Goal: Task Accomplishment & Management: Manage account settings

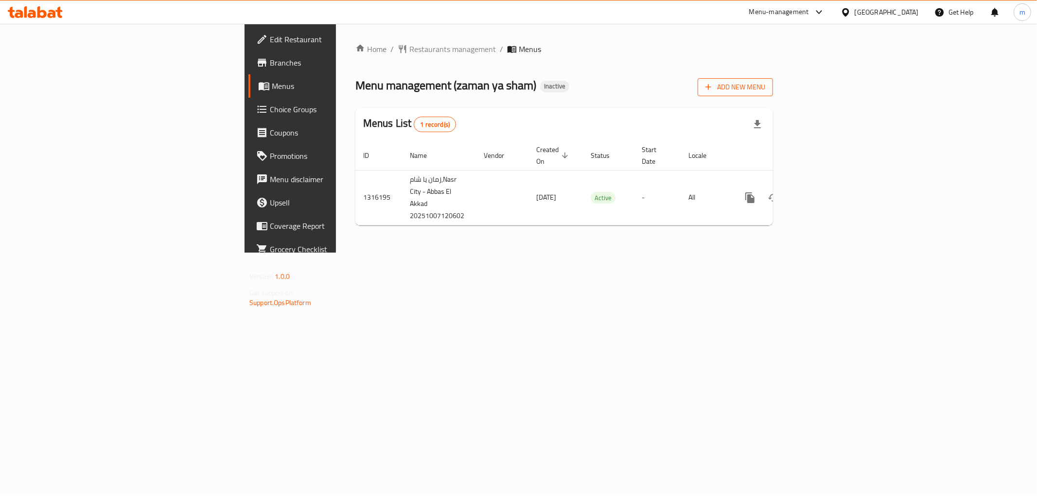
click at [765, 93] on span "Add New Menu" at bounding box center [735, 87] width 60 height 12
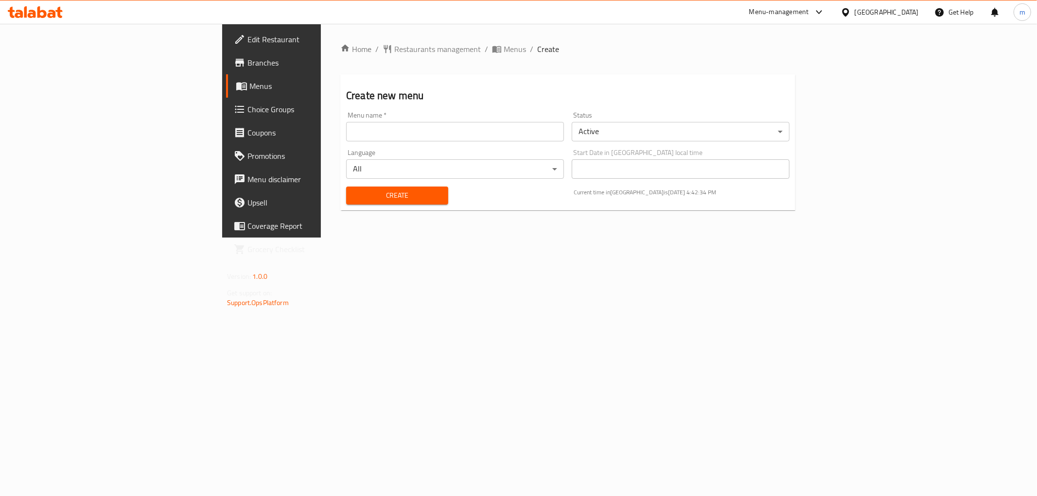
click at [346, 123] on input "text" at bounding box center [455, 131] width 218 height 19
type input "[DATE]"
click at [354, 193] on span "Create" at bounding box center [397, 196] width 87 height 12
click at [249, 83] on span "Menus" at bounding box center [318, 86] width 138 height 12
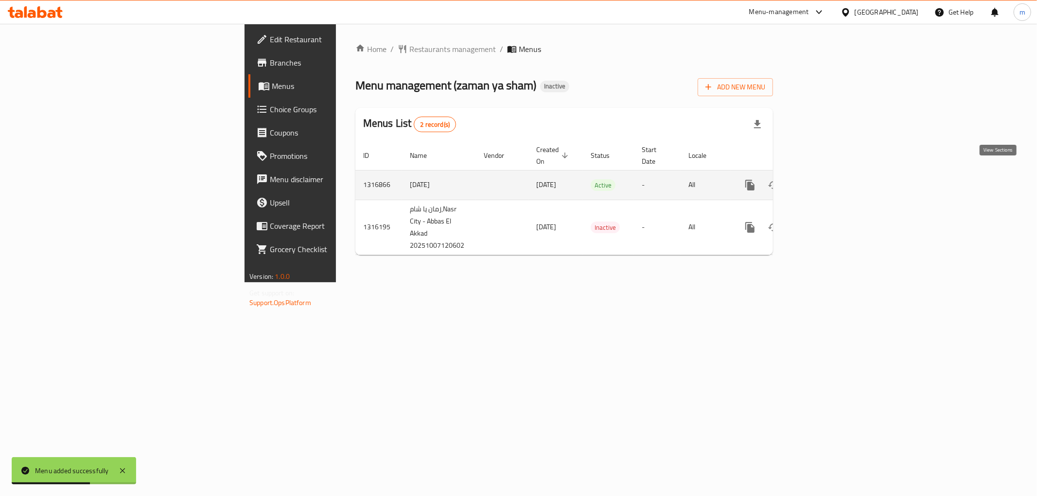
click at [826, 179] on icon "enhanced table" at bounding box center [820, 185] width 12 height 12
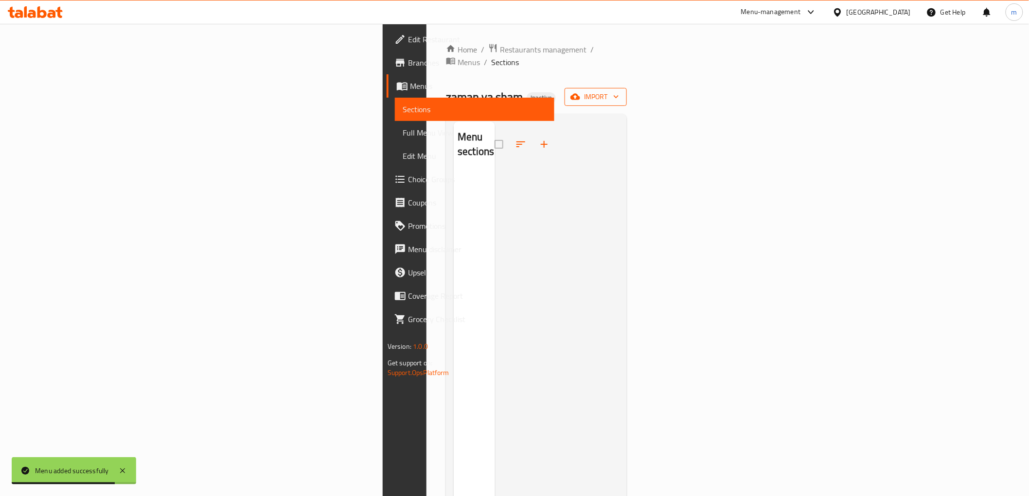
click at [619, 91] on span "import" at bounding box center [595, 97] width 47 height 12
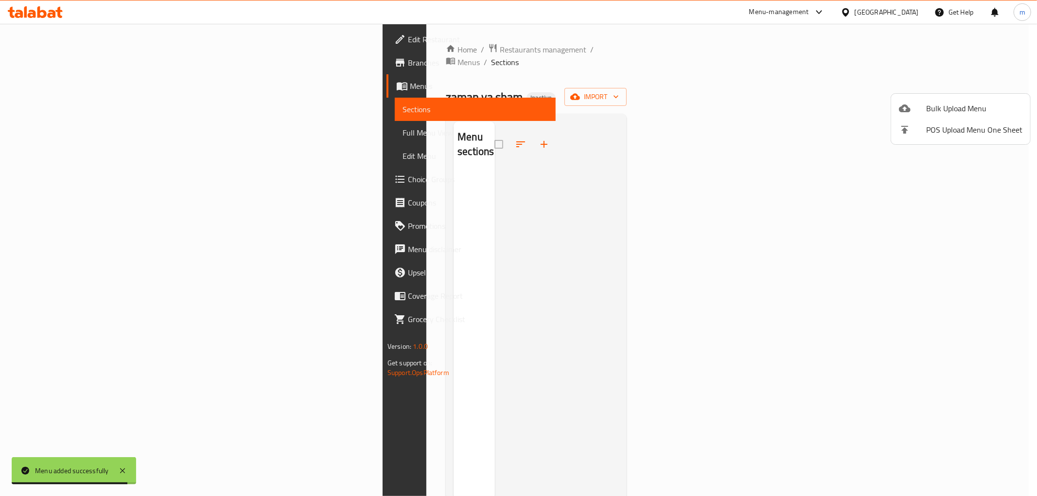
click at [963, 103] on span "Bulk Upload Menu" at bounding box center [974, 109] width 96 height 12
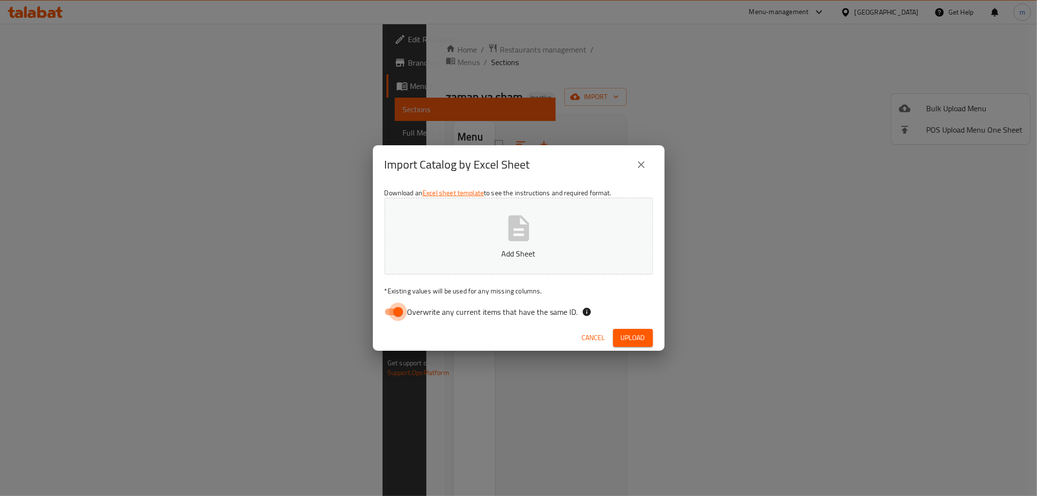
click at [402, 308] on input "Overwrite any current items that have the same ID." at bounding box center [397, 312] width 55 height 18
checkbox input "false"
click at [635, 332] on span "Upload" at bounding box center [633, 338] width 24 height 12
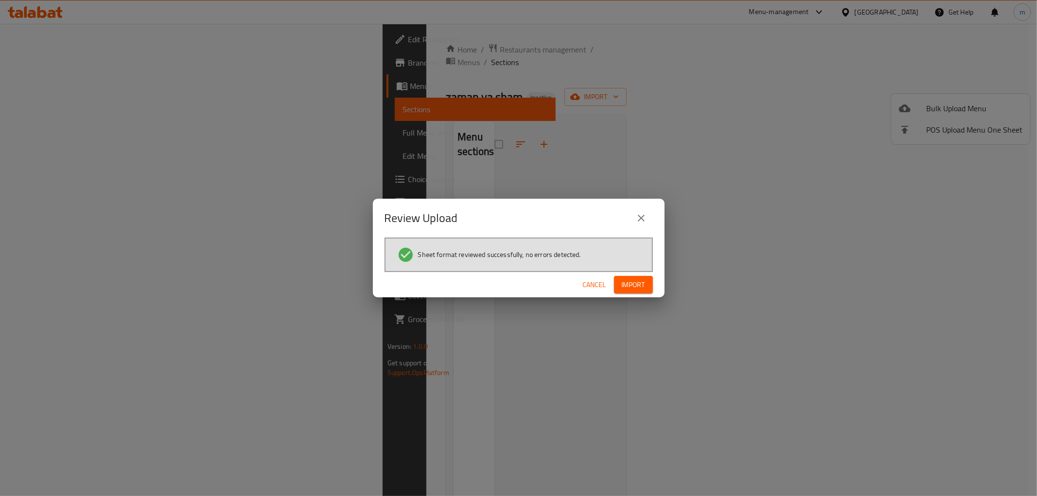
click at [627, 288] on span "Import" at bounding box center [633, 285] width 23 height 12
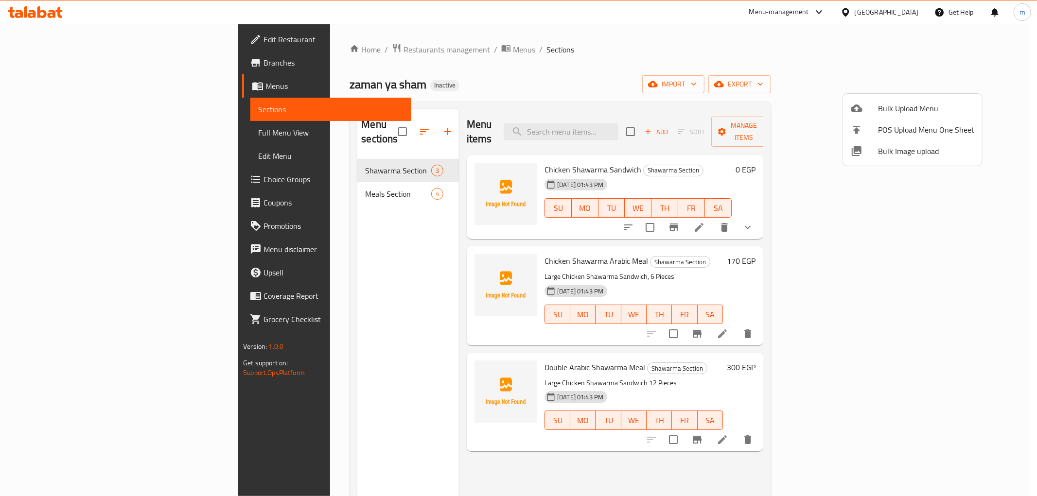
click at [309, 175] on div at bounding box center [518, 248] width 1037 height 496
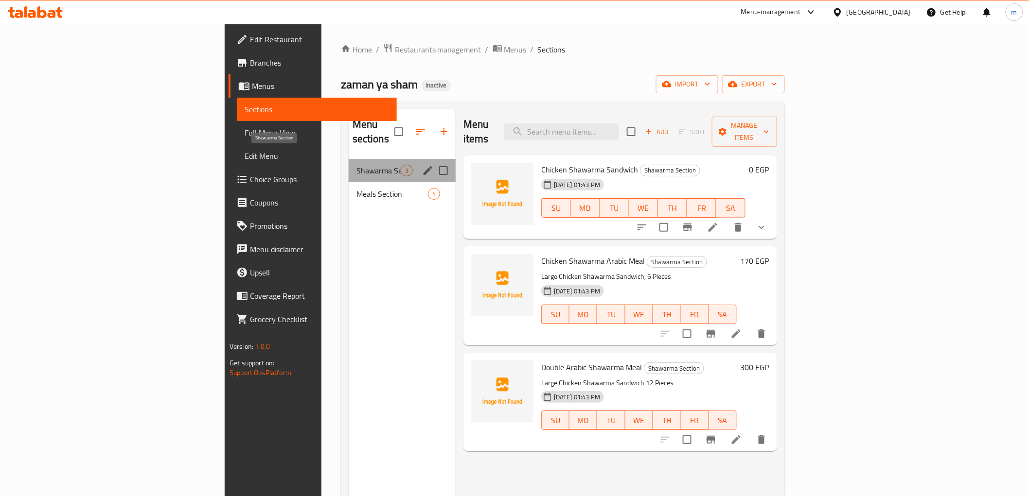
click at [356, 165] on span "Shawarma Section" at bounding box center [378, 171] width 44 height 12
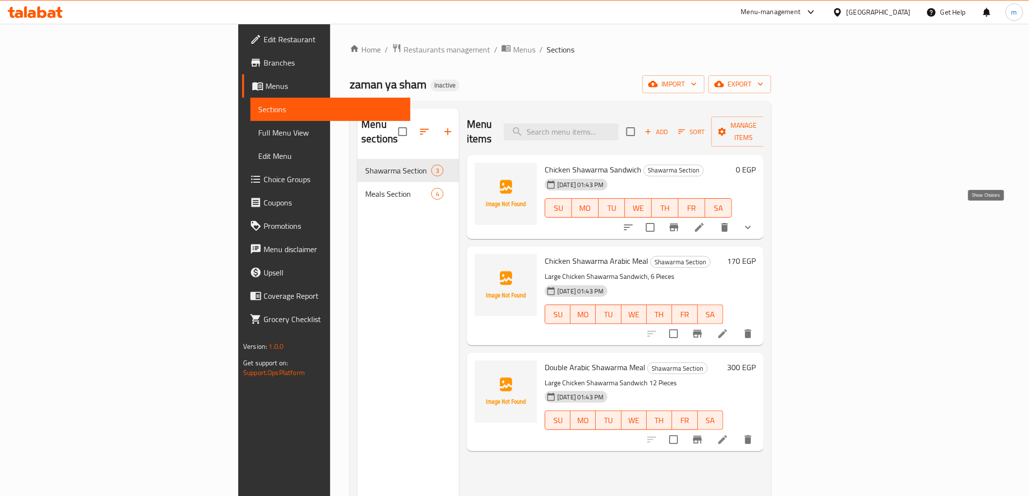
click at [751, 226] on icon "show more" at bounding box center [748, 227] width 6 height 3
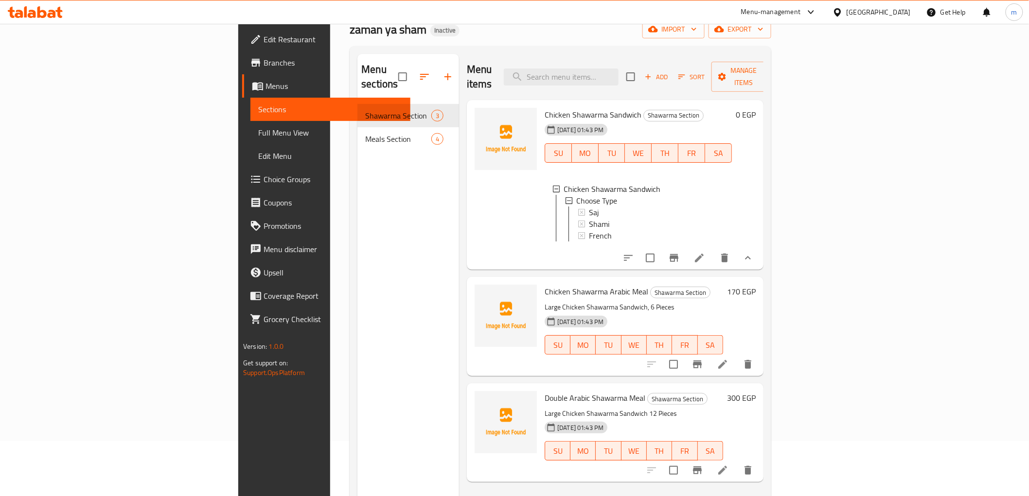
scroll to position [108, 0]
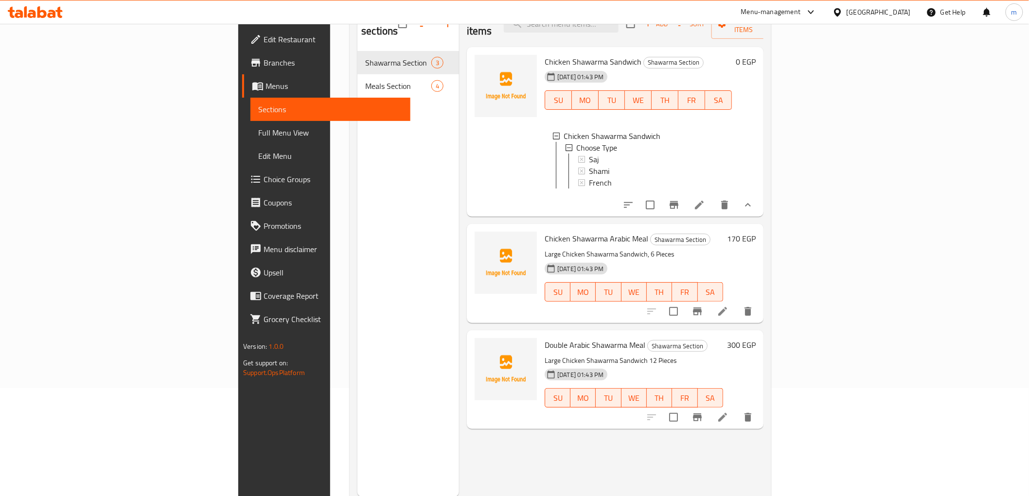
click at [728, 306] on icon at bounding box center [723, 312] width 12 height 12
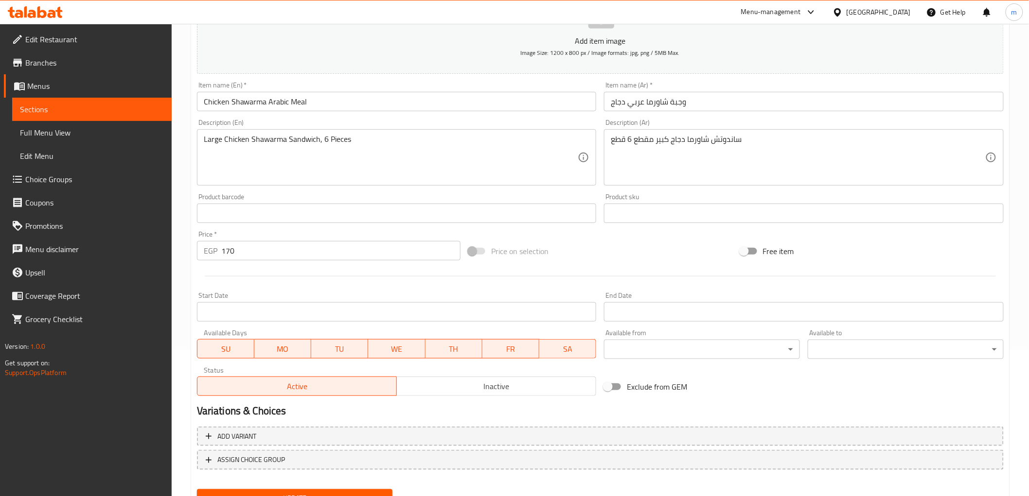
scroll to position [162, 0]
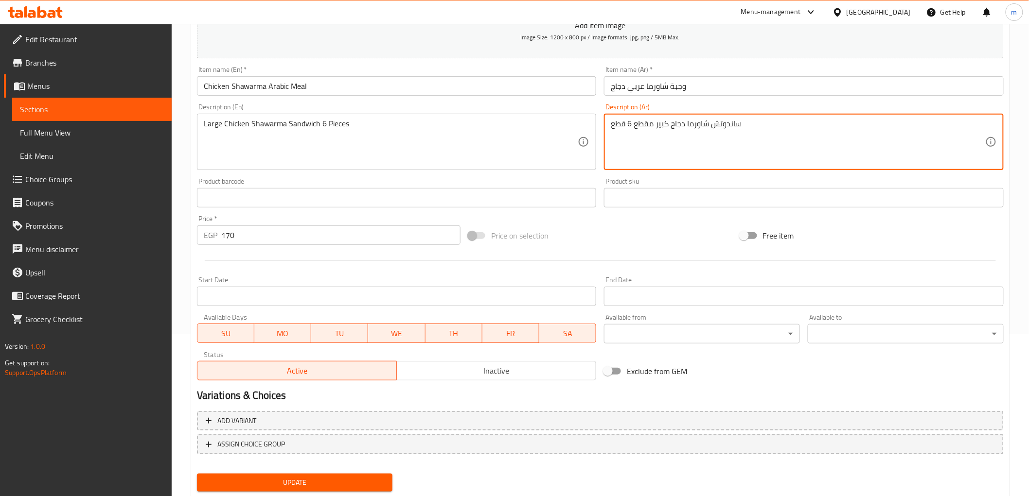
click at [642, 127] on textarea "ساندوتش شاورما دجاج كبير مقطع 6 قطع" at bounding box center [798, 142] width 374 height 46
click at [685, 124] on textarea "ساندوتش شاورما دجاج كبير مقطع 6 قطع" at bounding box center [798, 142] width 374 height 46
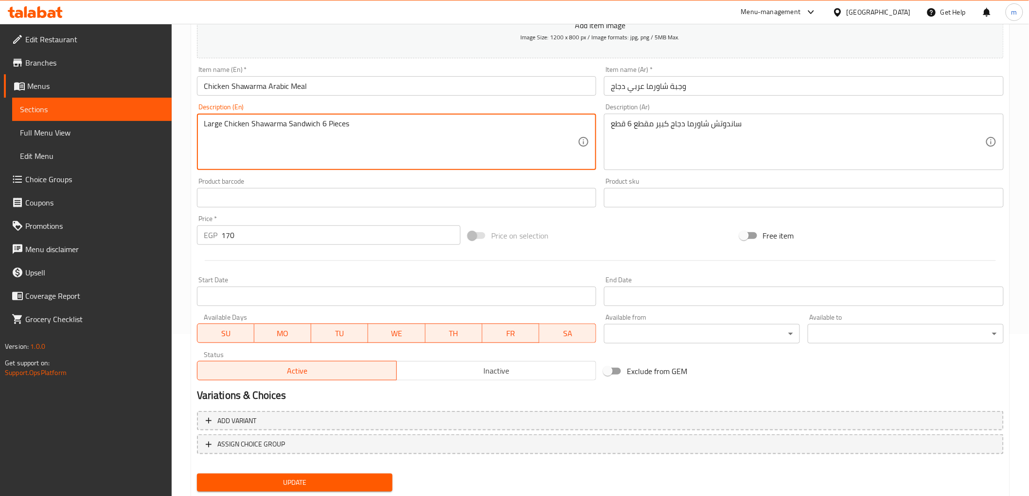
click at [450, 130] on textarea "Large Chicken Shawarma Sandwich 6 Pieces" at bounding box center [391, 142] width 374 height 46
paste textarea "chicken shawarma sandwich sliced 6 p"
click at [330, 127] on textarea "Large chicken shawarma sandwich sliced 6 pieces" at bounding box center [391, 142] width 374 height 46
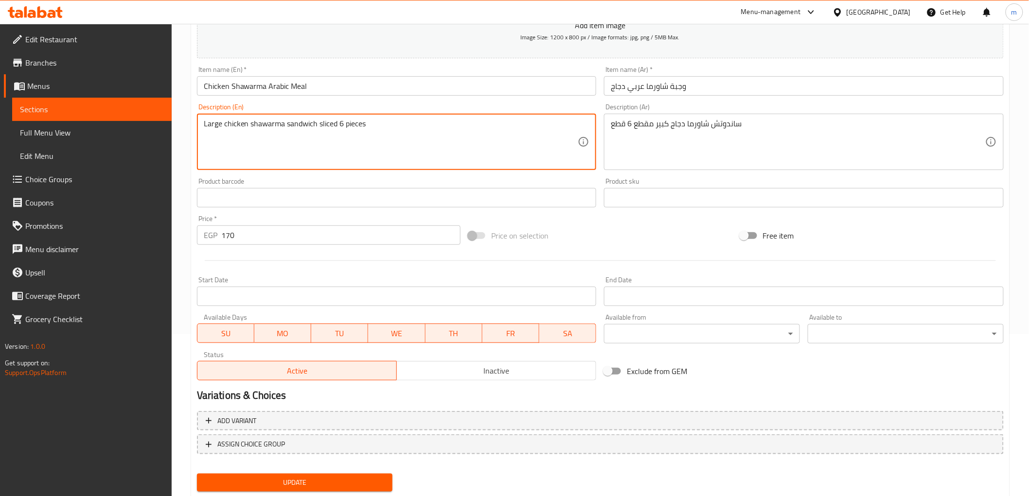
type textarea "Large chicken shawarma sandwich sliced 6 pieces"
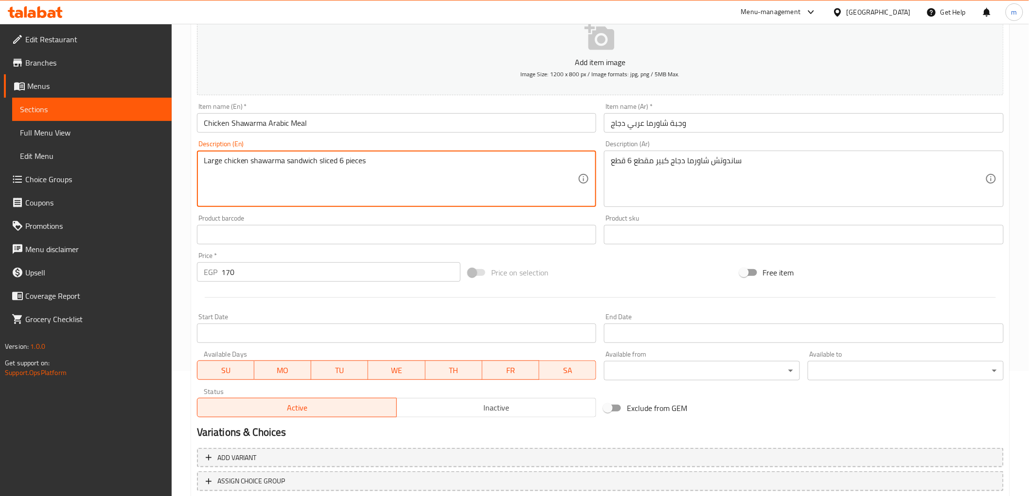
scroll to position [54, 0]
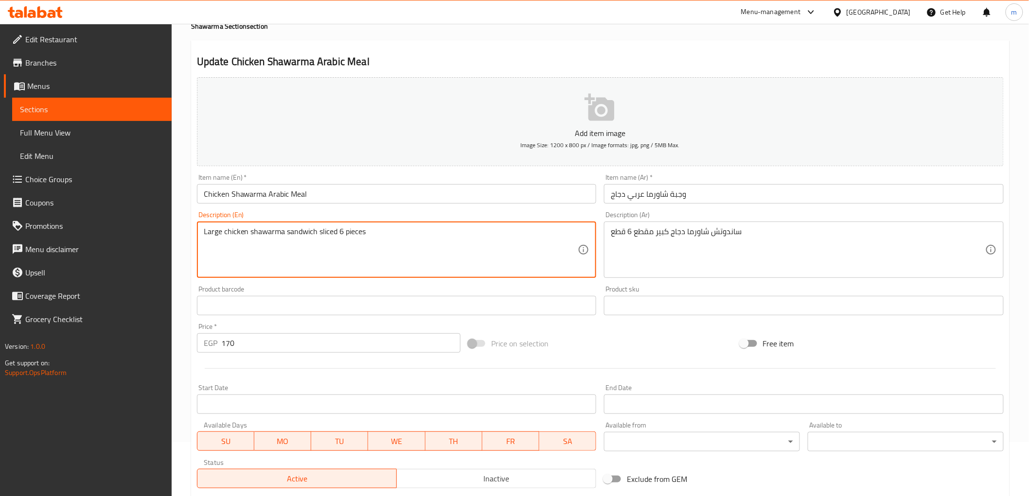
click at [419, 229] on textarea "Large chicken shawarma sandwich sliced 6 pieces" at bounding box center [391, 250] width 374 height 46
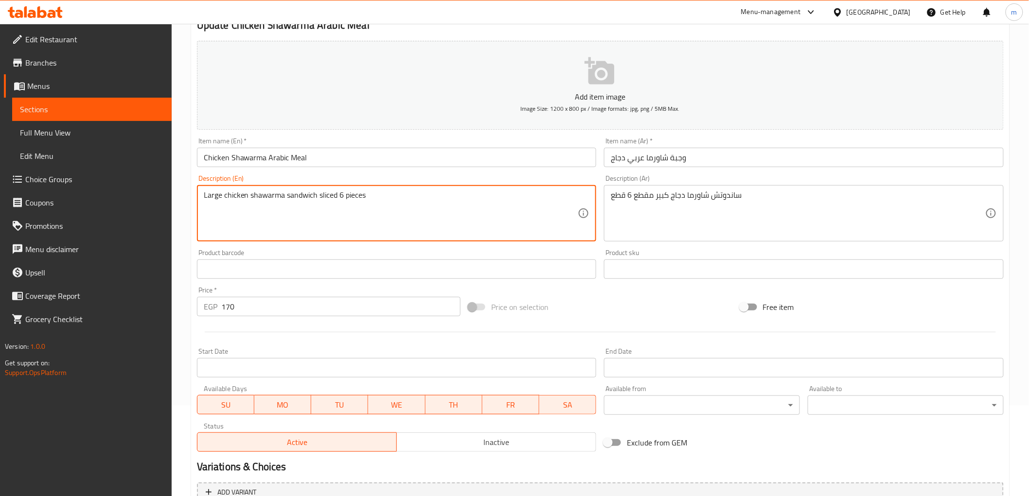
scroll to position [108, 0]
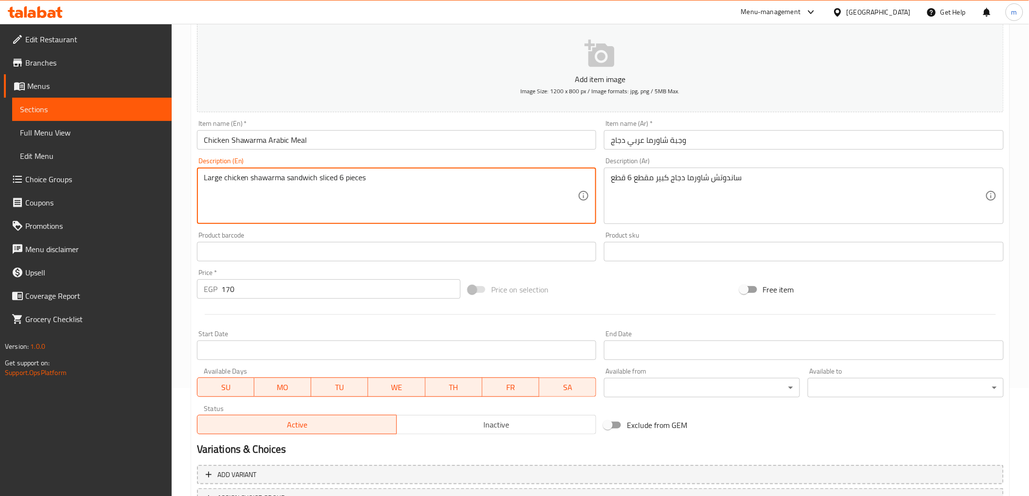
click at [312, 178] on textarea "Large chicken shawarma sandwich sliced 6 pieces" at bounding box center [391, 196] width 374 height 46
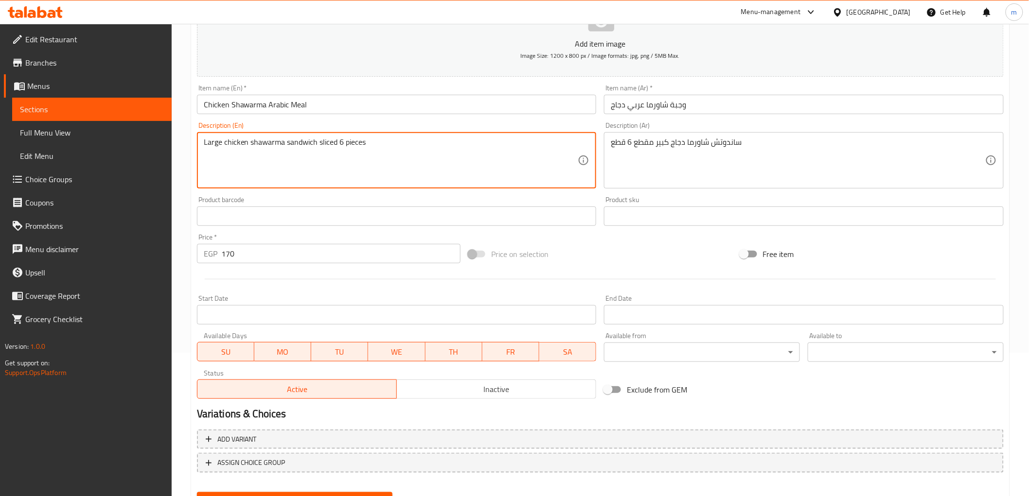
scroll to position [189, 0]
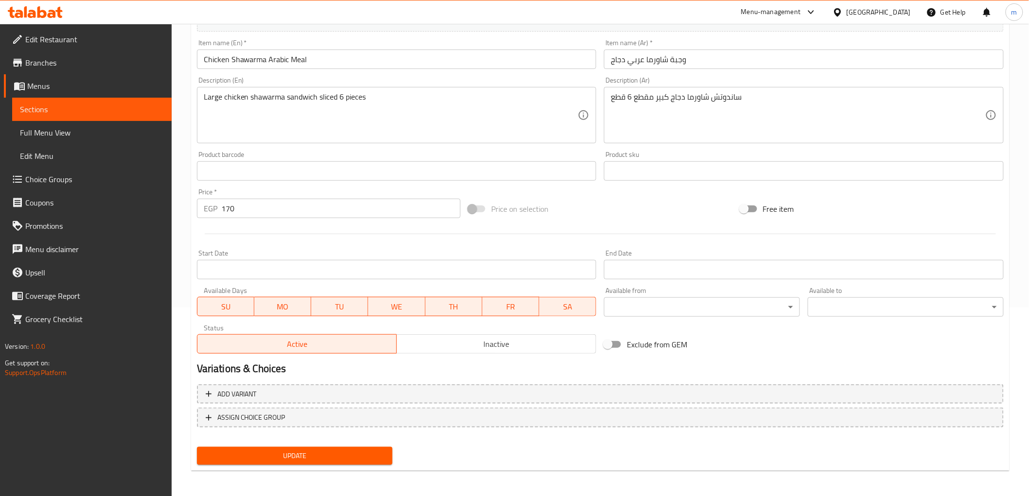
click at [227, 455] on span "Update" at bounding box center [295, 456] width 180 height 12
click at [108, 118] on link "Sections" at bounding box center [91, 109] width 159 height 23
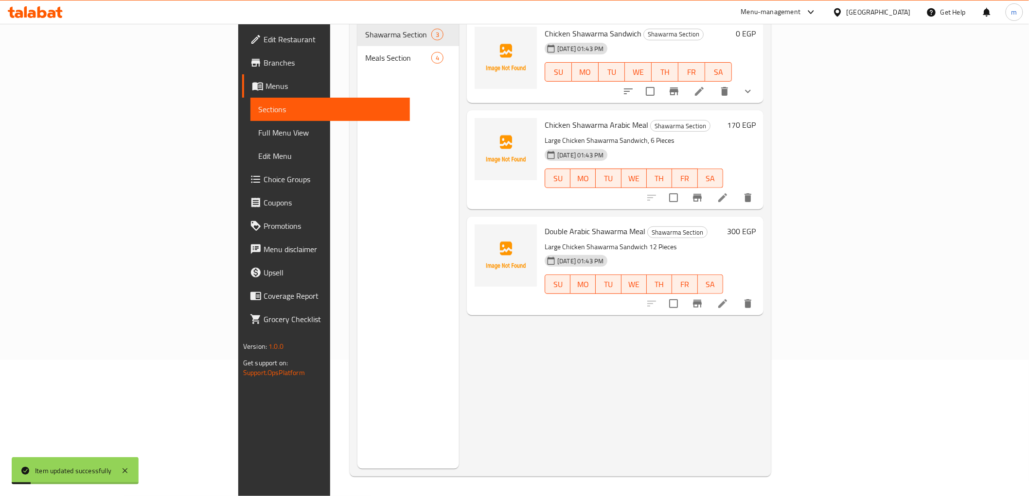
scroll to position [136, 0]
click at [728, 298] on icon at bounding box center [723, 304] width 12 height 12
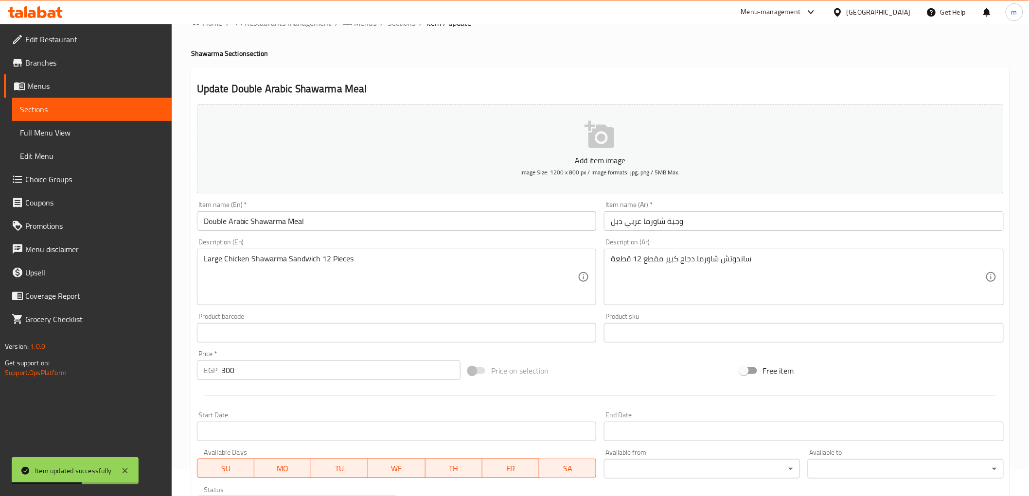
scroll to position [54, 0]
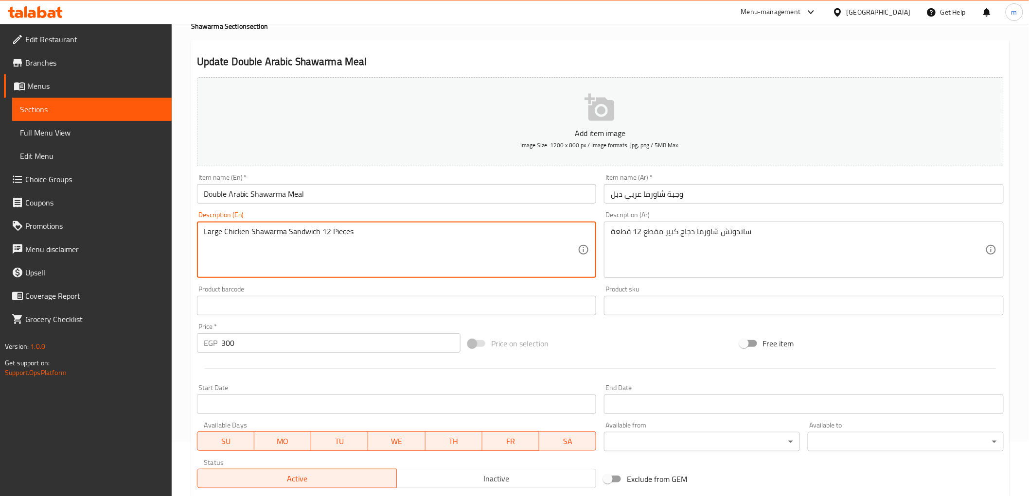
paste textarea "sliced"
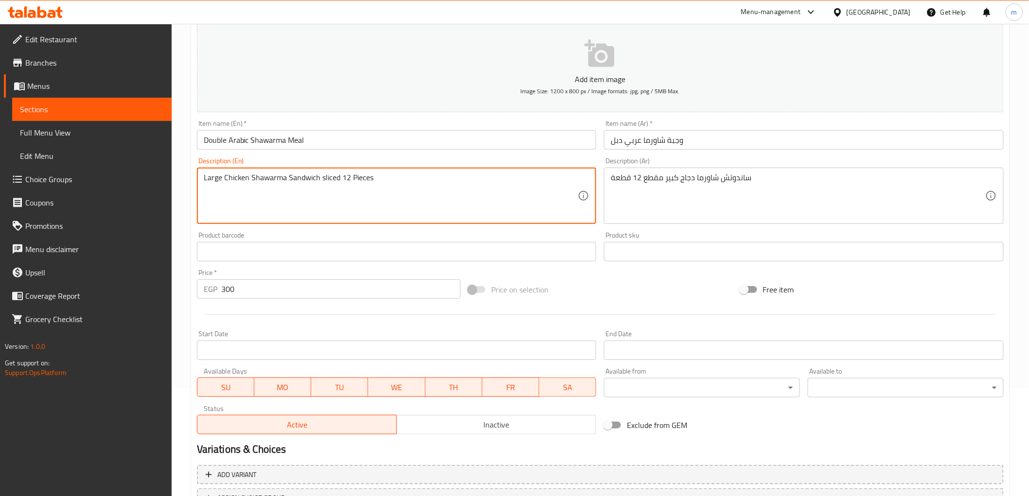
scroll to position [189, 0]
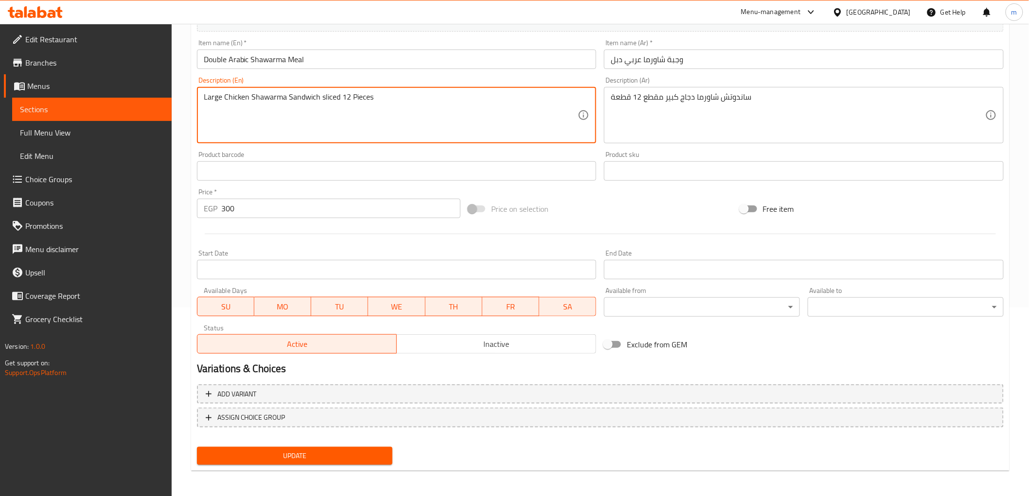
type textarea "Large Chicken Shawarma Sandwich sliced 12 Pieces"
click at [332, 456] on span "Update" at bounding box center [295, 456] width 180 height 12
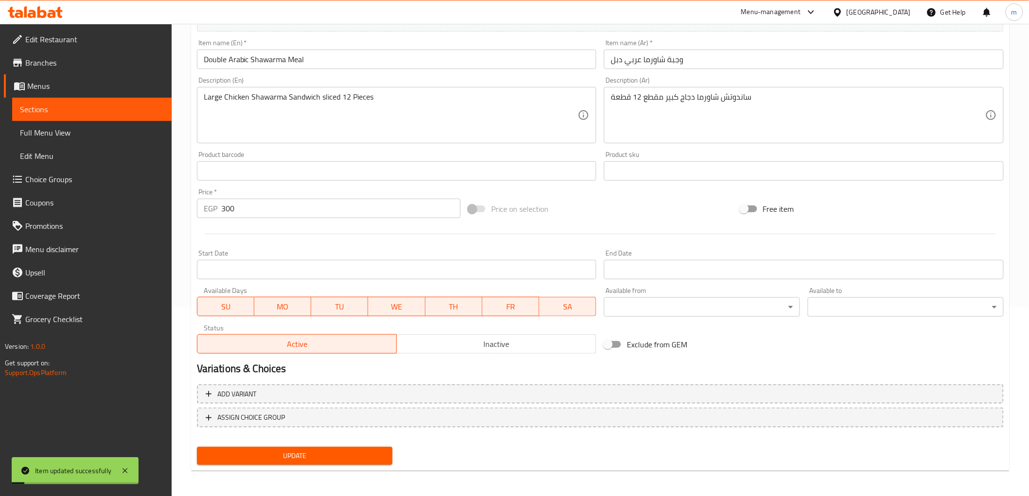
click at [85, 108] on span "Sections" at bounding box center [92, 110] width 144 height 12
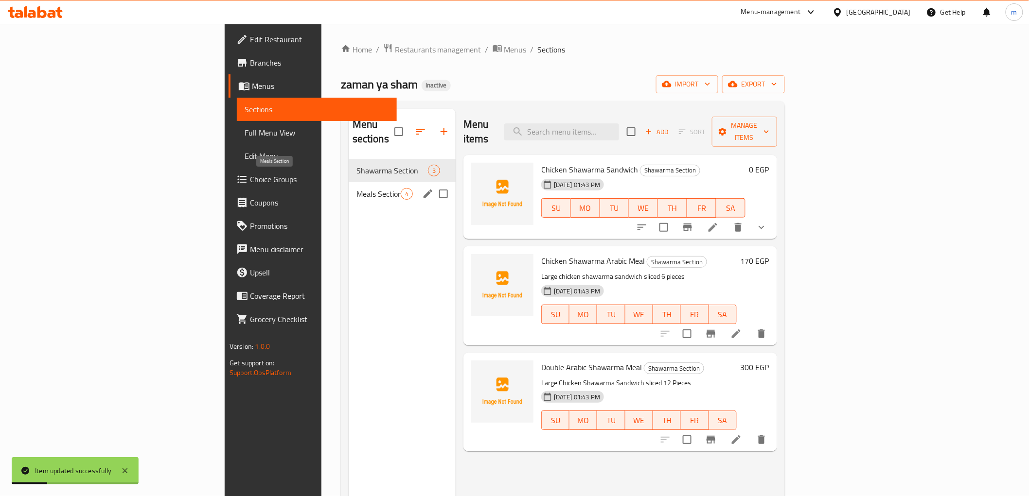
click at [356, 188] on span "Meals Section" at bounding box center [378, 194] width 44 height 12
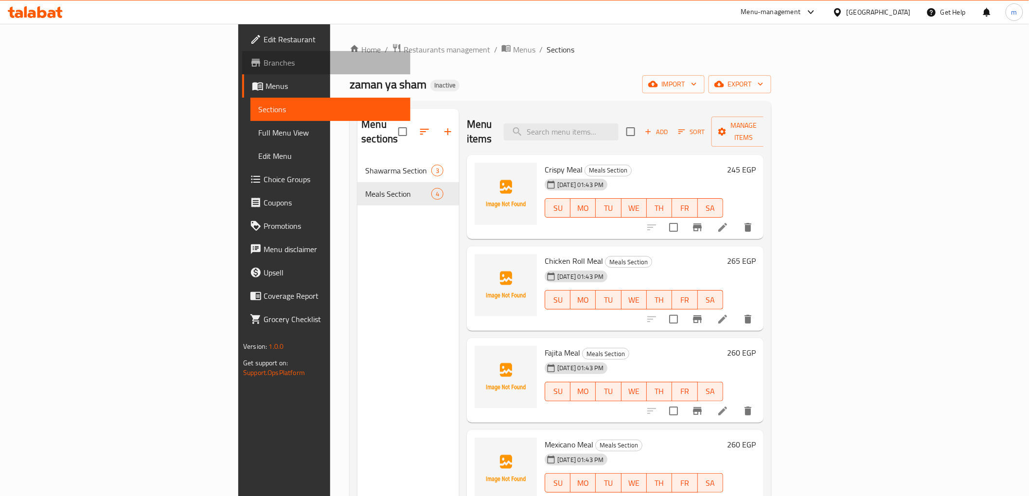
click at [263, 67] on span "Branches" at bounding box center [332, 63] width 139 height 12
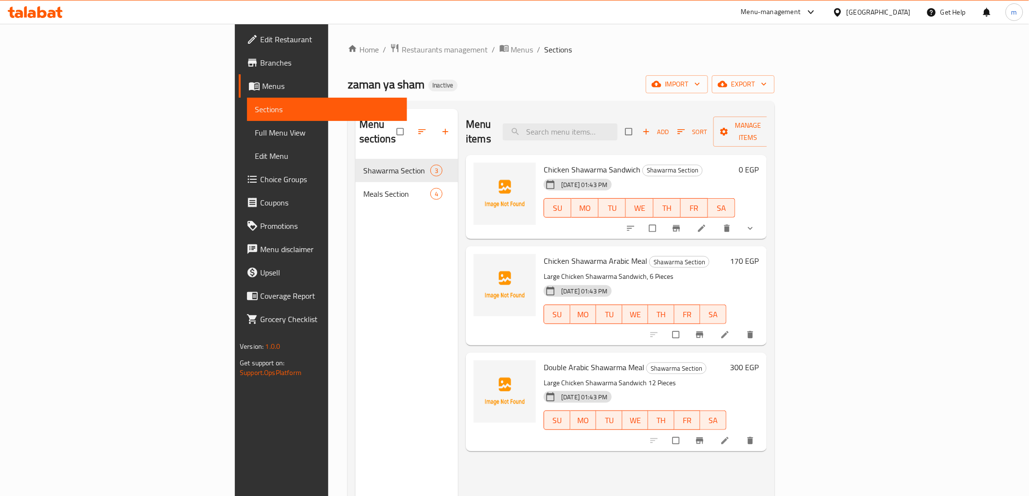
click at [255, 131] on span "Full Menu View" at bounding box center [327, 133] width 144 height 12
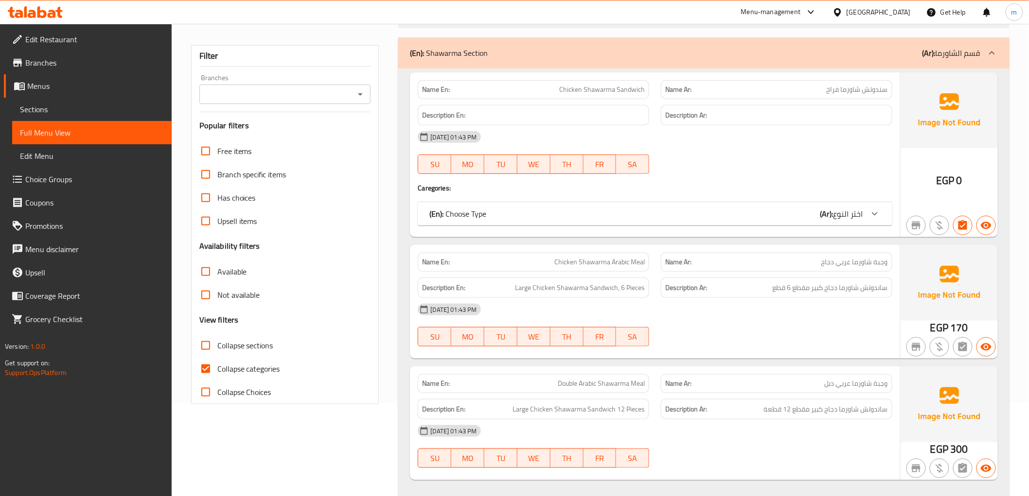
scroll to position [108, 0]
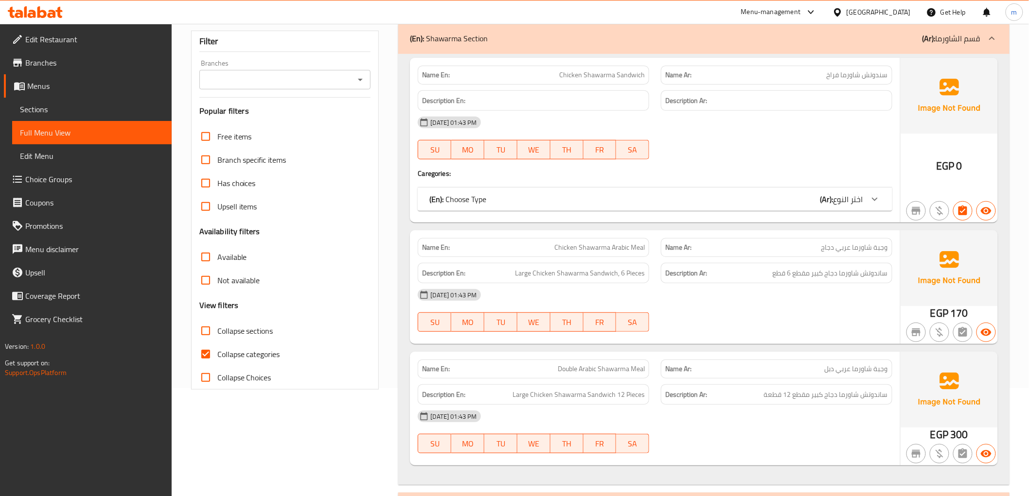
click at [224, 359] on span "Collapse categories" at bounding box center [248, 355] width 63 height 12
click at [207, 349] on input "Collapse categories" at bounding box center [205, 354] width 23 height 23
checkbox input "false"
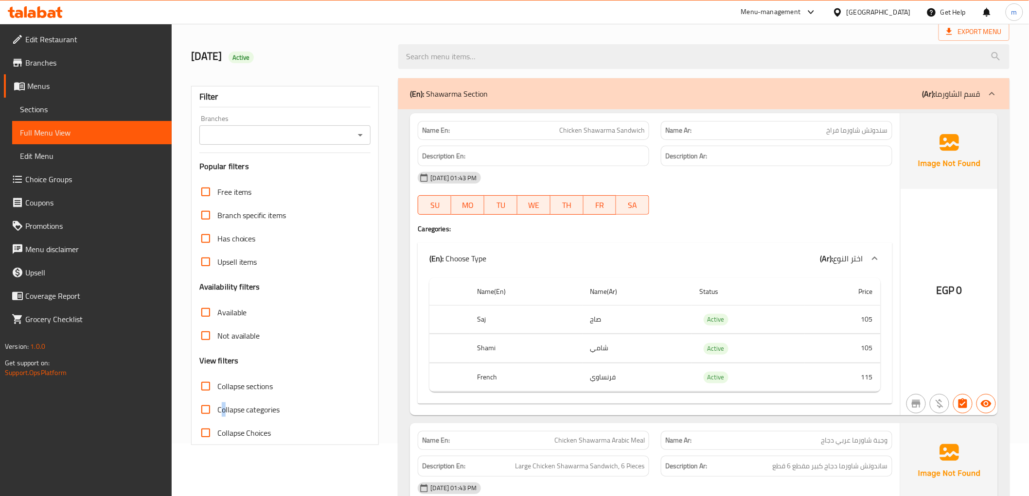
scroll to position [0, 0]
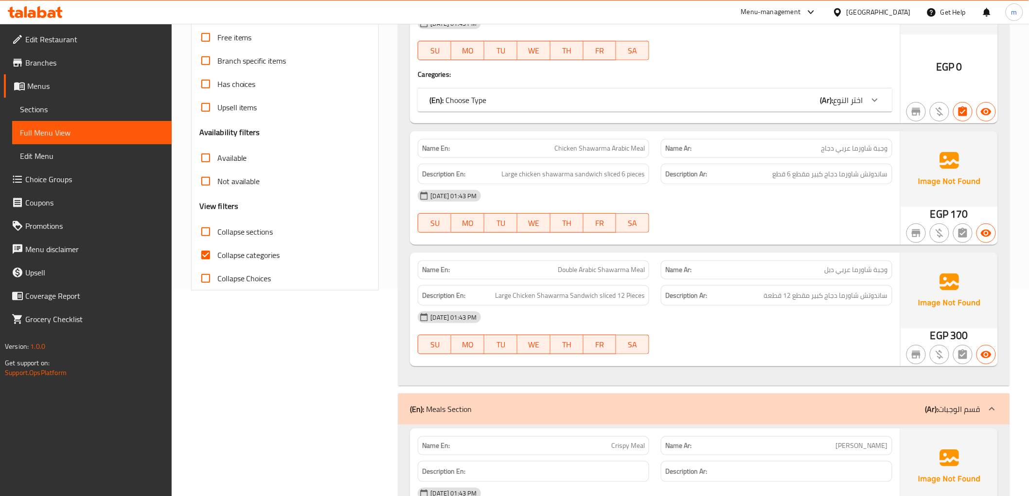
scroll to position [237, 0]
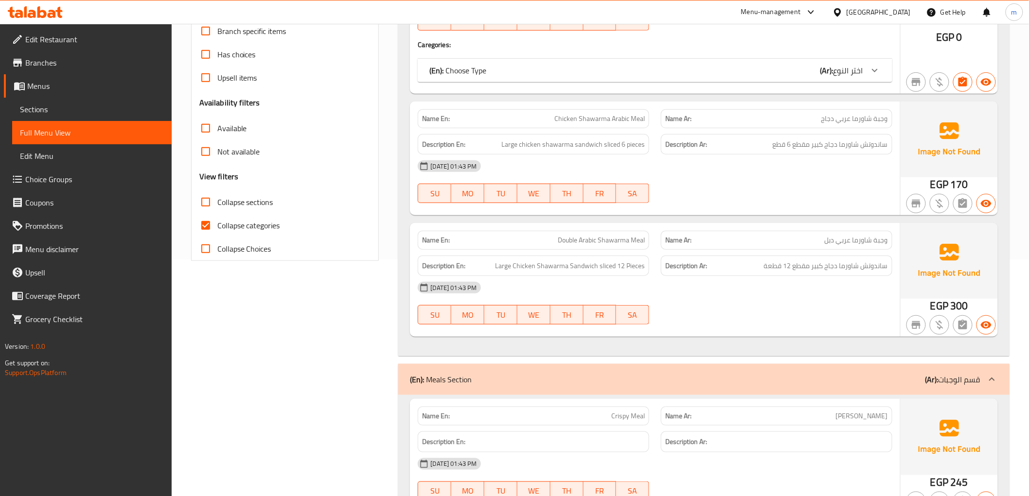
click at [249, 229] on span "Collapse categories" at bounding box center [248, 226] width 63 height 12
click at [217, 229] on input "Collapse categories" at bounding box center [205, 225] width 23 height 23
checkbox input "false"
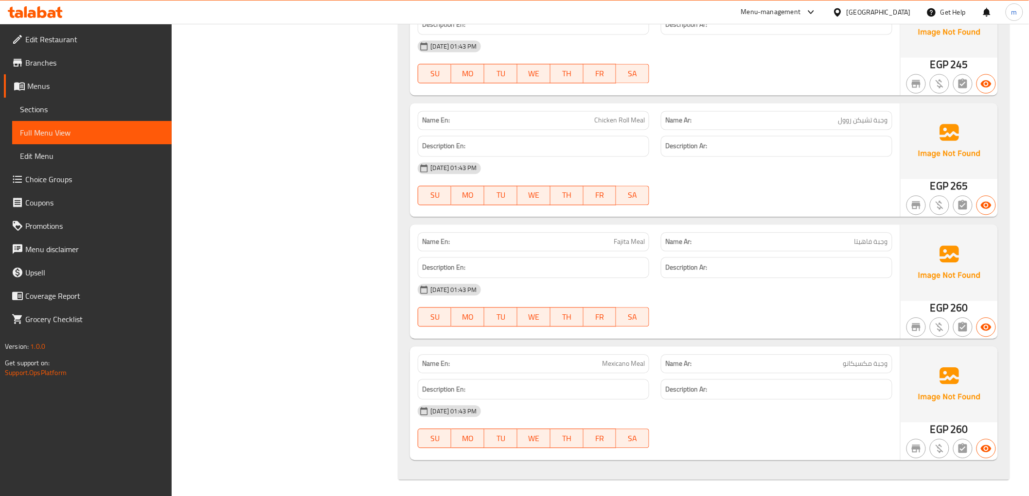
scroll to position [795, 0]
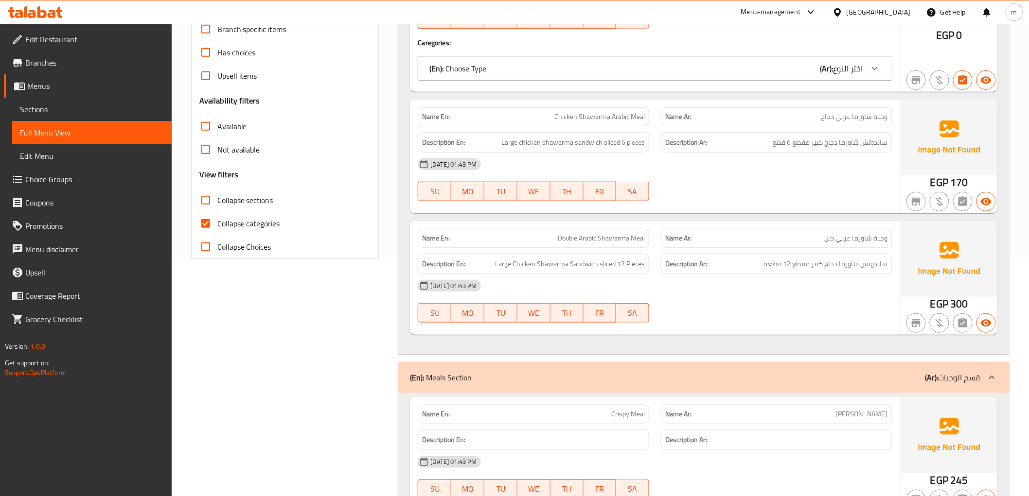
scroll to position [270, 0]
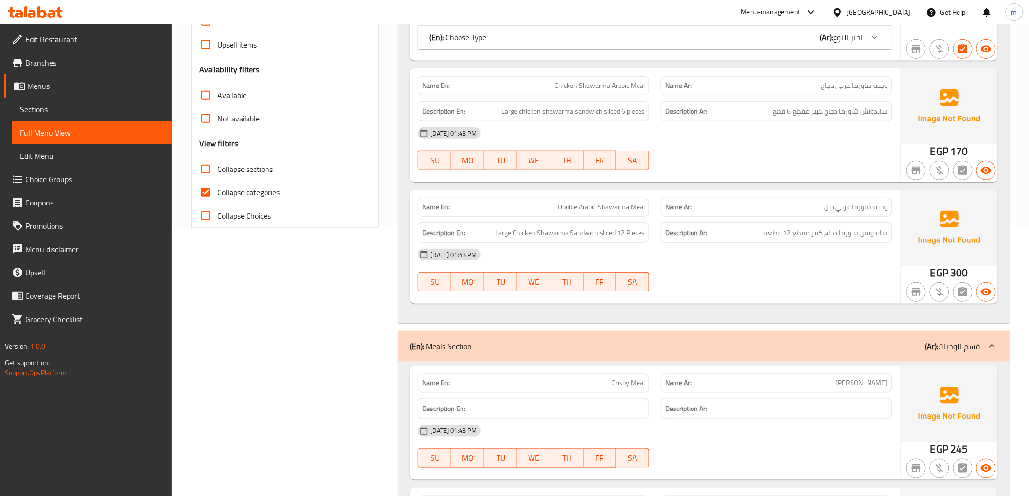
click at [219, 191] on span "Collapse categories" at bounding box center [248, 193] width 63 height 12
click at [217, 191] on input "Collapse categories" at bounding box center [205, 192] width 23 height 23
checkbox input "false"
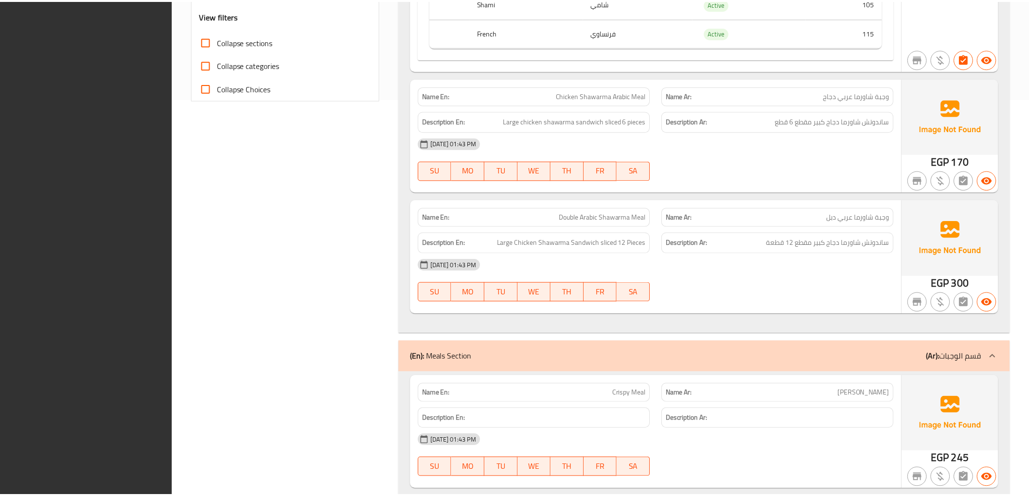
scroll to position [795, 0]
